Goal: Register for event/course

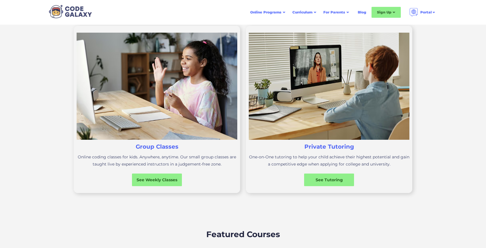
scroll to position [180, 0]
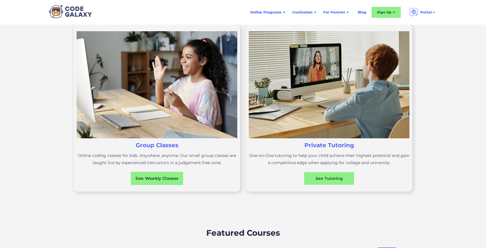
click at [171, 183] on div "See Weekly Classes" at bounding box center [157, 178] width 52 height 13
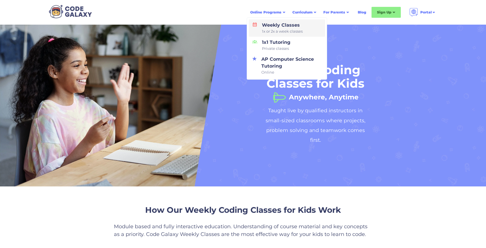
click at [279, 27] on div "Weekly Classes 1x or 2x a week classes" at bounding box center [280, 28] width 43 height 13
click at [283, 29] on span "1x or 2x a week classes" at bounding box center [282, 32] width 41 height 6
click at [256, 27] on link "Weekly Classes 1x or 2x a week classes" at bounding box center [287, 27] width 76 height 17
click at [260, 32] on div "Weekly Classes 1x or 2x a week classes" at bounding box center [280, 28] width 43 height 13
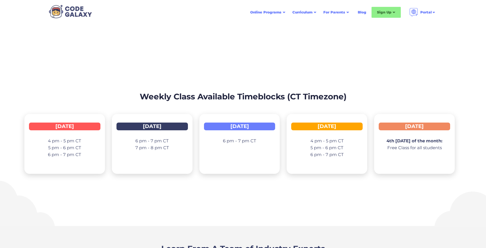
scroll to position [805, 0]
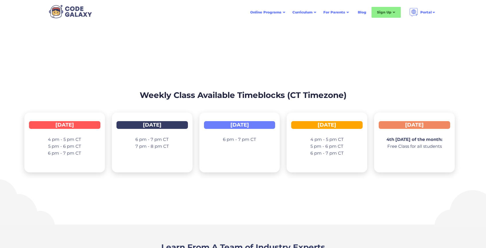
click at [53, 144] on p "4 pm - 5 pm CT 5 pm - 6 pm CT 6 pm - 7 pm CT" at bounding box center [64, 146] width 33 height 21
click at [49, 152] on p "4 pm - 5 pm CT 5 pm - 6 pm CT 6 pm - 7 pm CT" at bounding box center [64, 146] width 33 height 21
click at [72, 126] on div "[DATE]" at bounding box center [64, 125] width 71 height 8
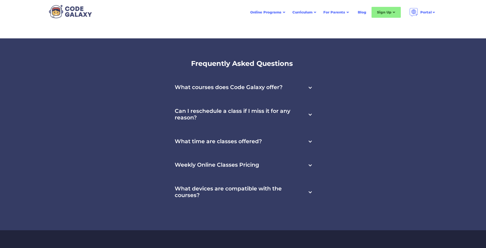
scroll to position [1833, 0]
